Goal: Task Accomplishment & Management: Complete application form

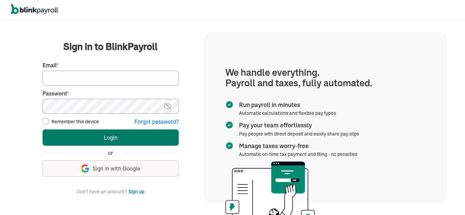
type input "P.brown@skyhigh-signs.com"
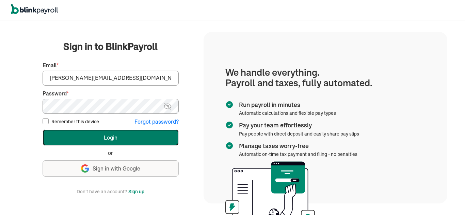
click at [103, 134] on button "Login" at bounding box center [111, 138] width 136 height 16
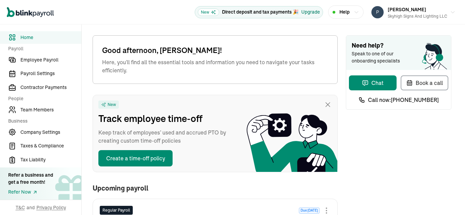
type input "08/22/2025"
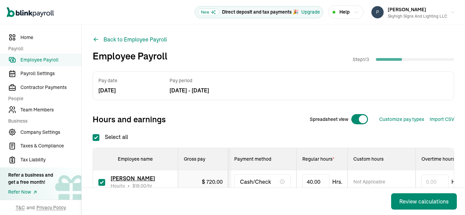
checkbox input "true"
type input "4"
type input "30"
type input "4"
type input "30"
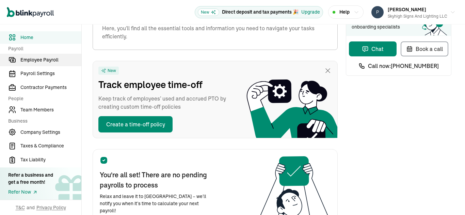
click at [46, 60] on span "Employee Payroll" at bounding box center [50, 59] width 61 height 7
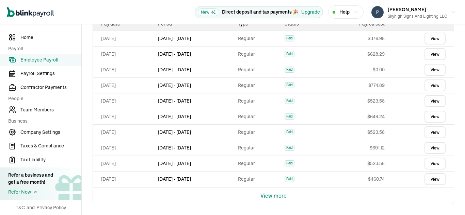
click at [265, 197] on button "View more" at bounding box center [273, 196] width 26 height 16
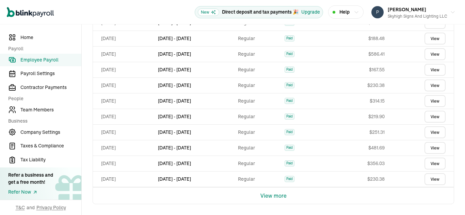
click at [260, 198] on button "View more" at bounding box center [273, 196] width 26 height 16
click at [263, 199] on button "View more" at bounding box center [273, 196] width 26 height 16
click at [277, 198] on button "View more" at bounding box center [273, 196] width 26 height 16
click at [273, 195] on button "View more" at bounding box center [273, 196] width 26 height 16
click at [265, 197] on button "View more" at bounding box center [273, 196] width 26 height 16
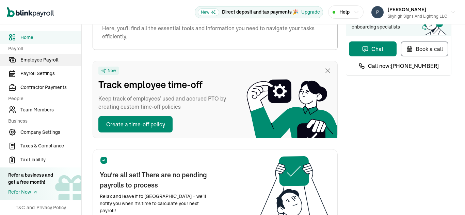
click at [46, 60] on span "Employee Payroll" at bounding box center [50, 59] width 61 height 7
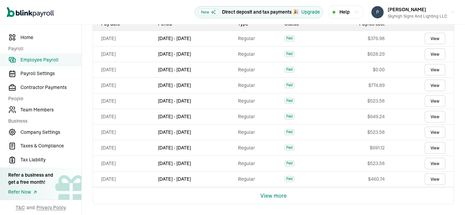
click at [265, 197] on button "View more" at bounding box center [273, 196] width 26 height 16
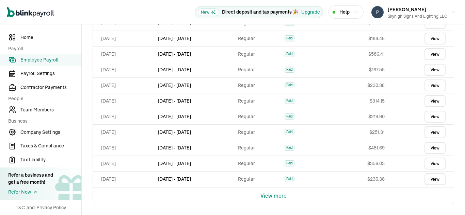
click at [260, 198] on button "View more" at bounding box center [273, 196] width 26 height 16
click at [263, 199] on button "View more" at bounding box center [273, 196] width 26 height 16
click at [277, 198] on button "View more" at bounding box center [273, 196] width 26 height 16
click at [273, 195] on button "View more" at bounding box center [273, 196] width 26 height 16
click at [265, 197] on button "View more" at bounding box center [273, 196] width 26 height 16
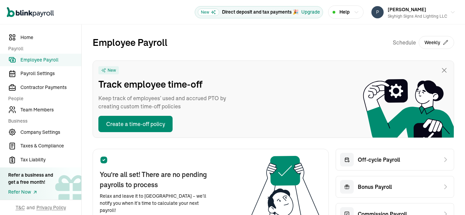
scroll to position [1353, 0]
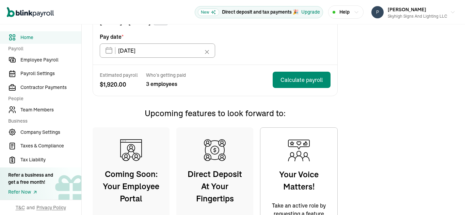
scroll to position [204, 0]
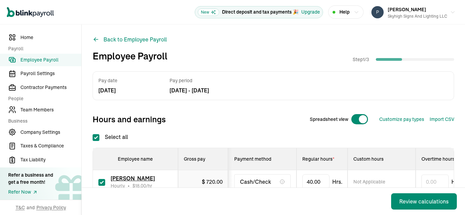
checkbox input "true"
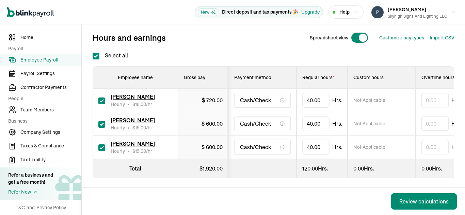
scroll to position [88, 0]
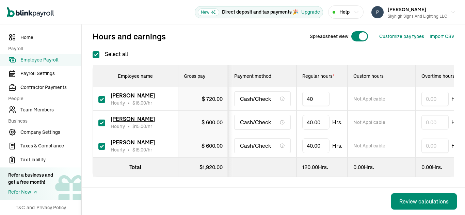
type input "4"
type input "30"
click at [103, 120] on input "checkbox" at bounding box center [101, 123] width 7 height 7
checkbox input "false"
type input "0.00"
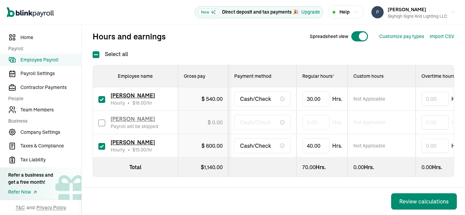
click at [99, 143] on input "checkbox" at bounding box center [101, 146] width 7 height 7
checkbox input "false"
type input "0.00"
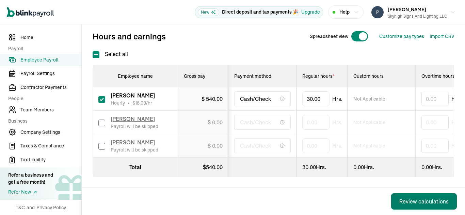
click at [412, 201] on div "Review calculations" at bounding box center [423, 202] width 49 height 8
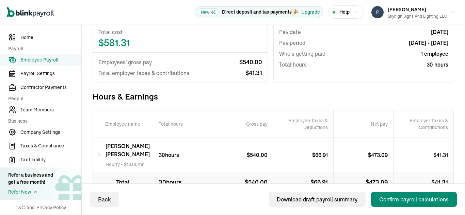
scroll to position [71, 0]
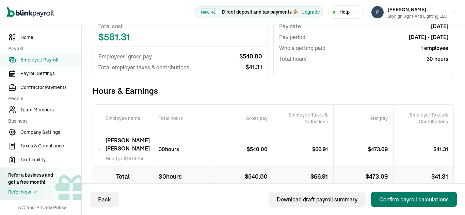
click at [415, 198] on div "Confirm payroll calculations" at bounding box center [413, 200] width 69 height 8
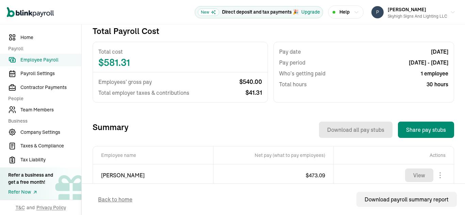
scroll to position [175, 0]
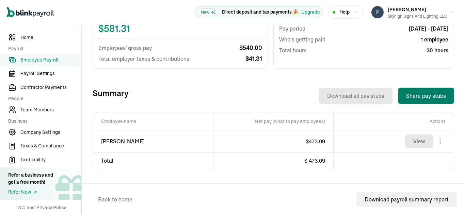
click at [427, 97] on button "Share pay stubs" at bounding box center [426, 96] width 56 height 16
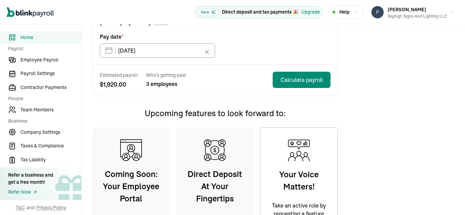
scroll to position [204, 0]
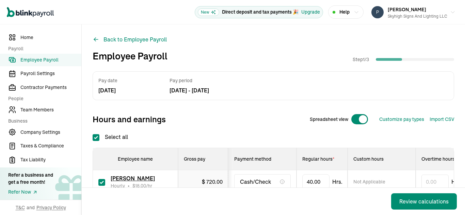
checkbox input "true"
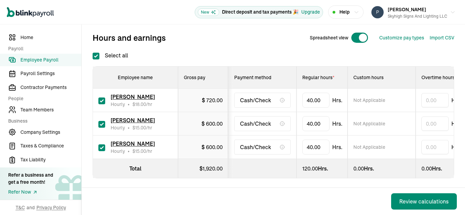
scroll to position [88, 0]
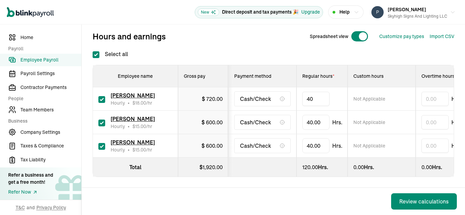
type input "4"
type input "30"
click at [103, 120] on input "checkbox" at bounding box center [101, 123] width 7 height 7
checkbox input "false"
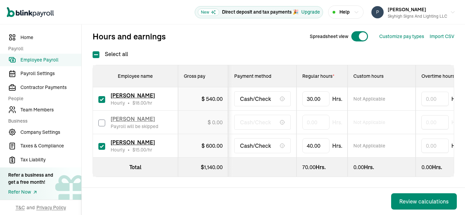
click at [99, 143] on input "checkbox" at bounding box center [101, 146] width 7 height 7
checkbox input "false"
type input "0.00"
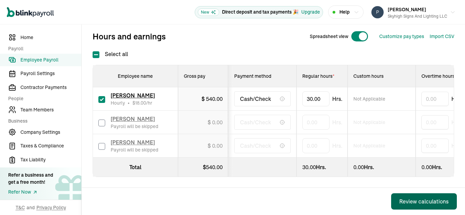
click at [412, 201] on div "Review calculations" at bounding box center [423, 202] width 49 height 8
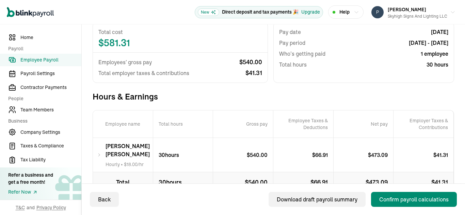
scroll to position [71, 0]
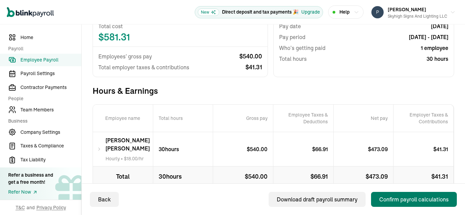
click at [415, 198] on div "Confirm payroll calculations" at bounding box center [413, 200] width 69 height 8
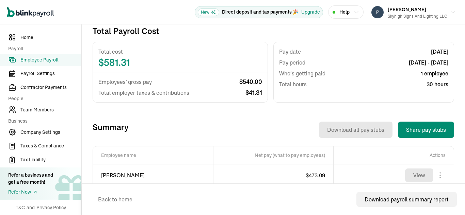
scroll to position [175, 0]
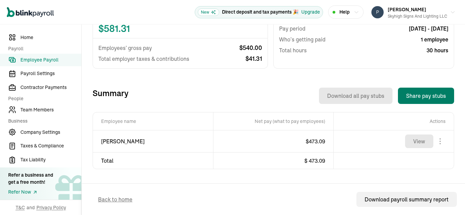
click at [427, 97] on button "Share pay stubs" at bounding box center [426, 96] width 56 height 16
